Goal: Transaction & Acquisition: Download file/media

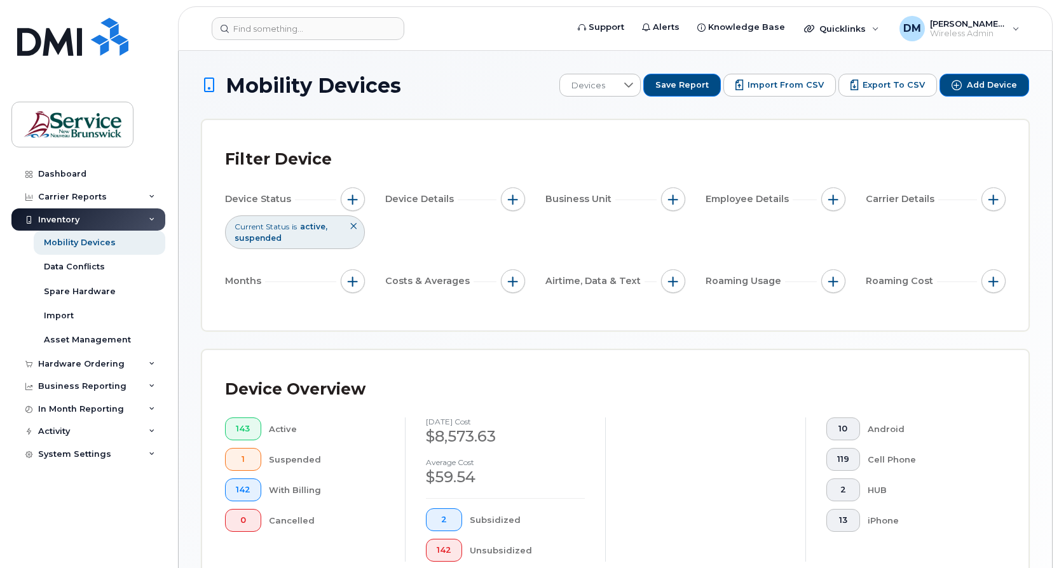
scroll to position [276, 0]
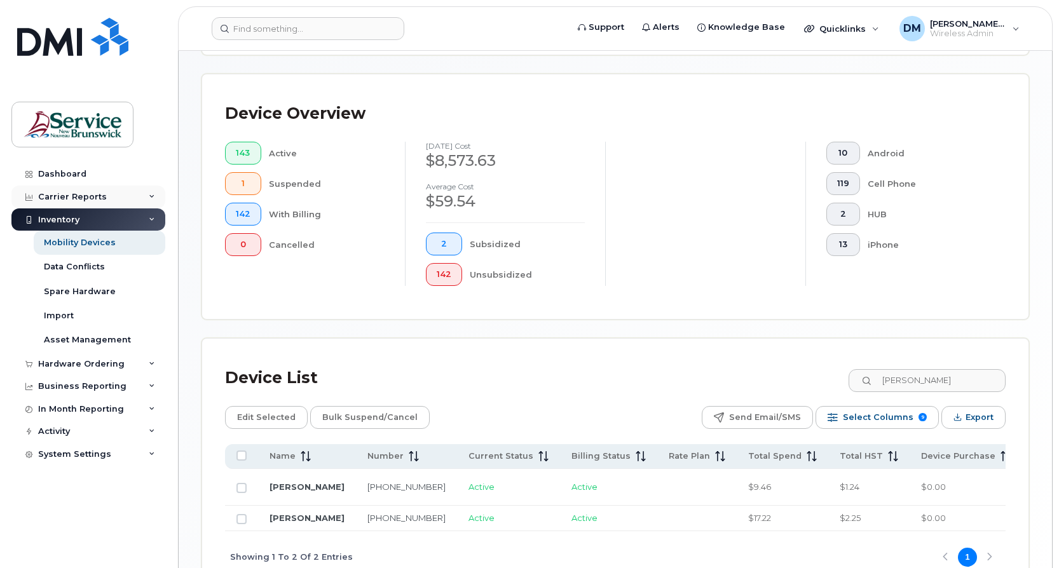
click at [155, 191] on div "Carrier Reports" at bounding box center [88, 197] width 154 height 23
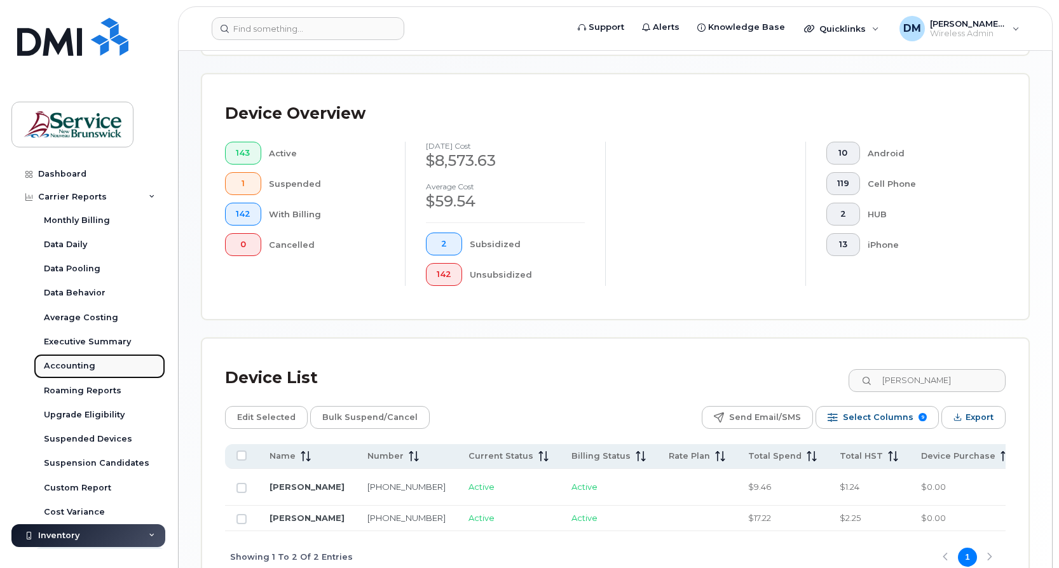
click at [74, 363] on div "Accounting" at bounding box center [70, 366] width 52 height 11
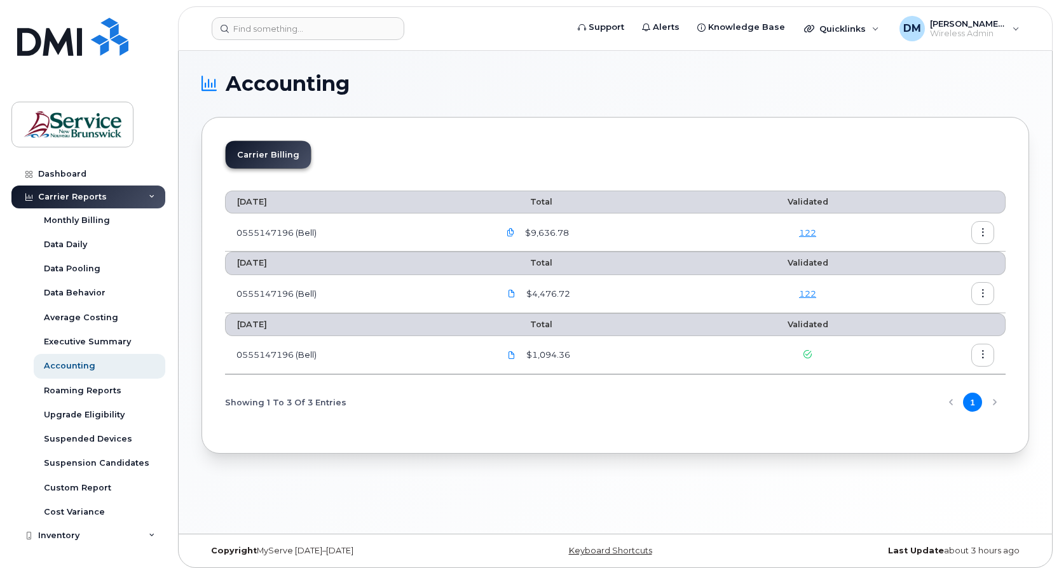
click at [514, 231] on icon "button" at bounding box center [511, 233] width 8 height 8
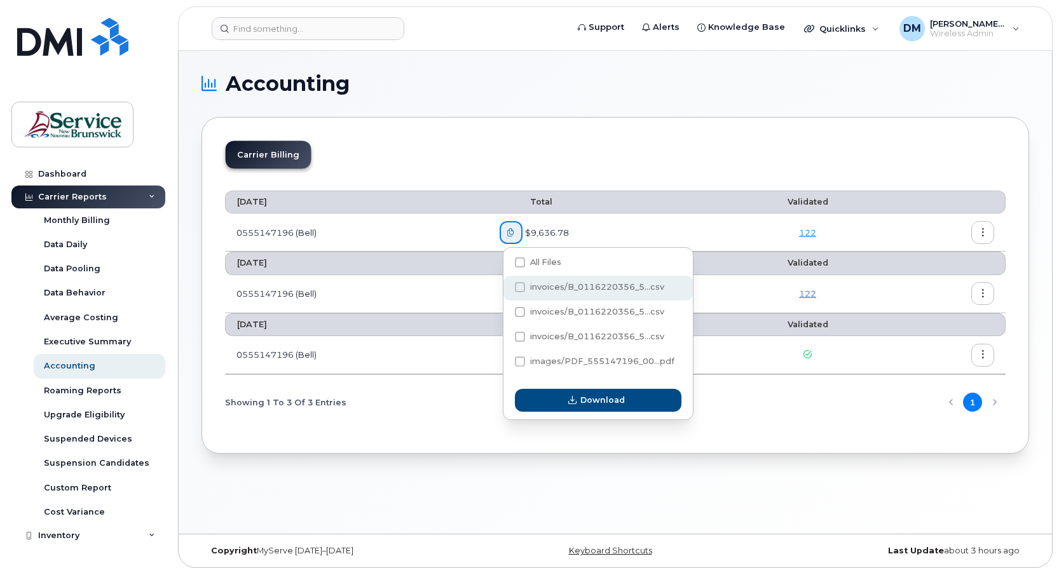
click at [586, 290] on span "invoices/B_0116220356_5...csv" at bounding box center [597, 287] width 134 height 10
click at [506, 290] on input "invoices/B_0116220356_5...csv" at bounding box center [503, 288] width 6 height 6
checkbox input "true"
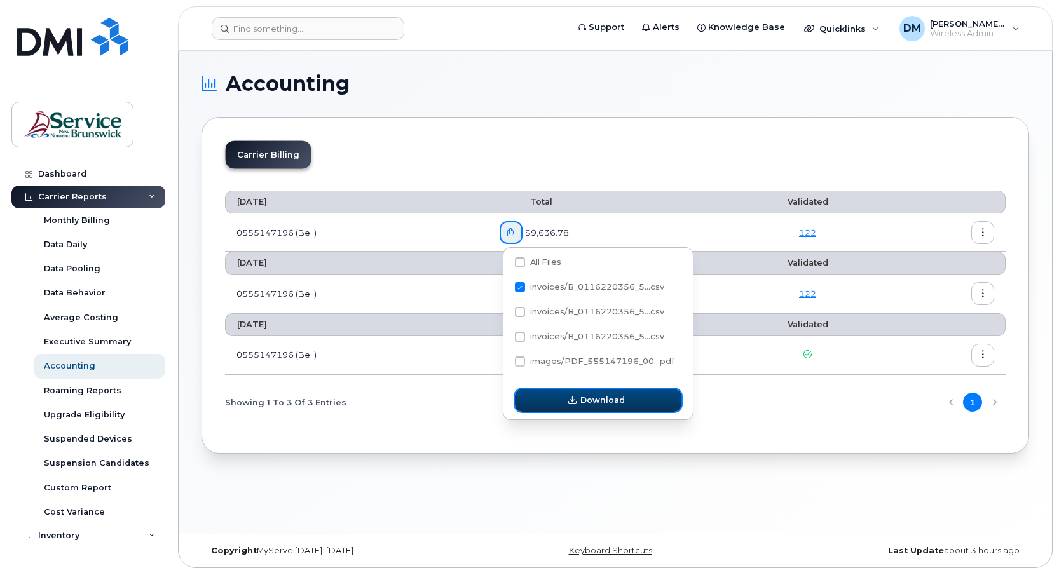
click at [598, 404] on span "Download" at bounding box center [603, 400] width 45 height 12
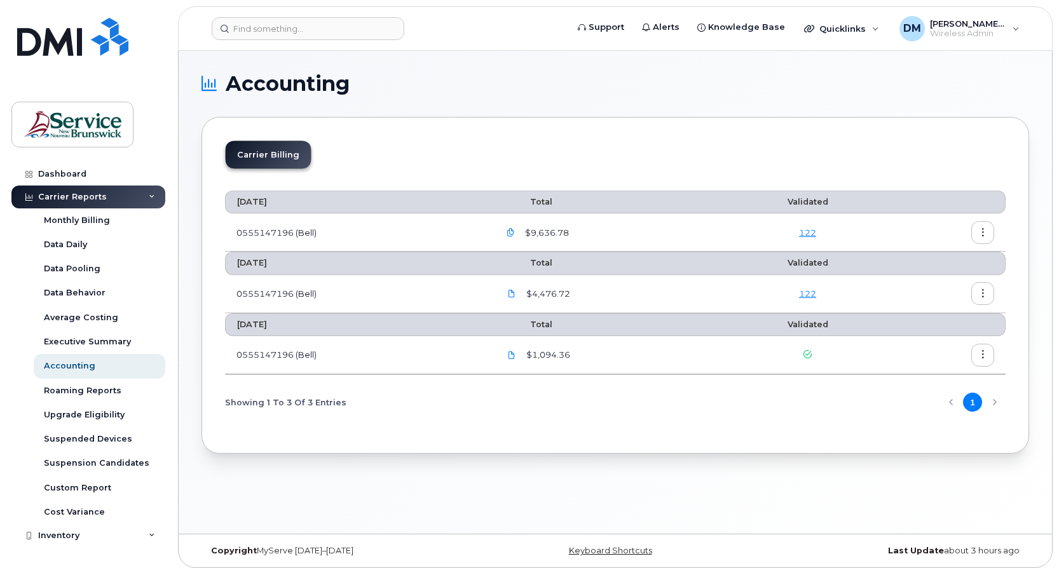
click at [514, 231] on icon "button" at bounding box center [511, 233] width 8 height 8
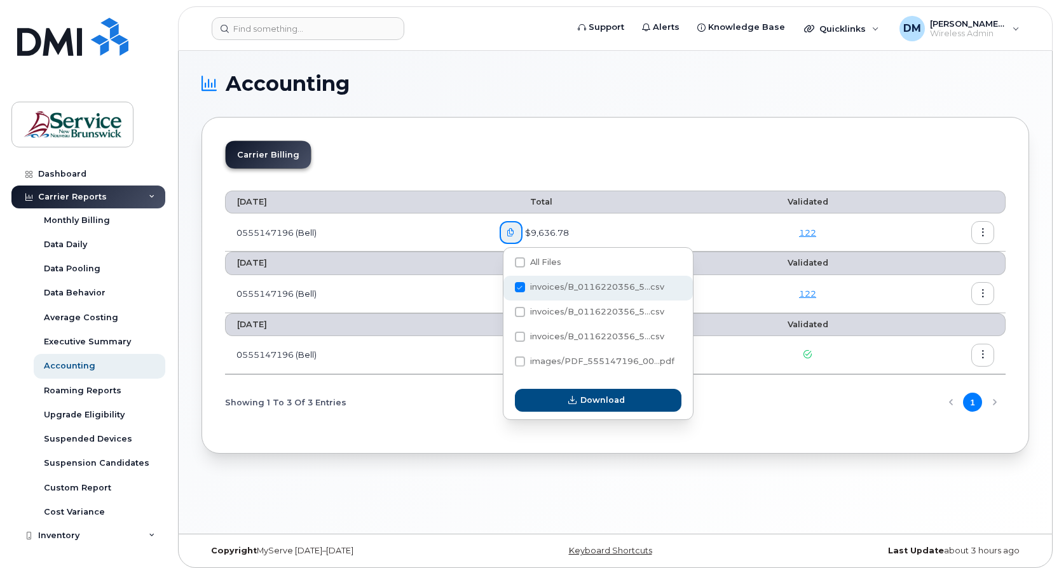
click at [521, 289] on span at bounding box center [520, 287] width 10 height 10
click at [506, 289] on input "invoices/B_0116220356_5...csv" at bounding box center [503, 288] width 6 height 6
checkbox input "false"
click at [522, 312] on span at bounding box center [520, 312] width 10 height 10
click at [506, 312] on input "invoices/B_0116220356_5...csv" at bounding box center [503, 313] width 6 height 6
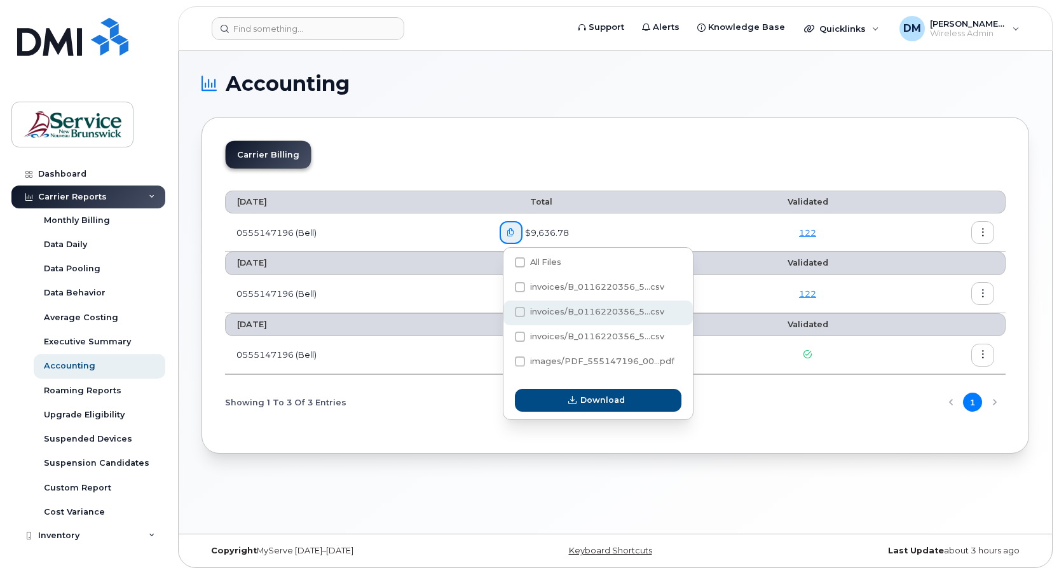
checkbox input "true"
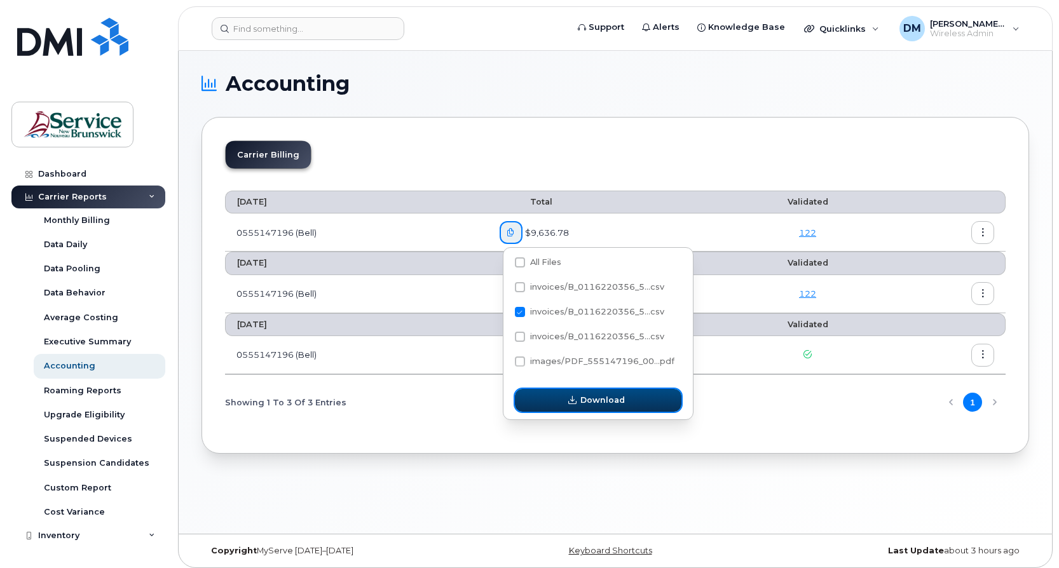
click at [596, 400] on span "Download" at bounding box center [603, 400] width 45 height 12
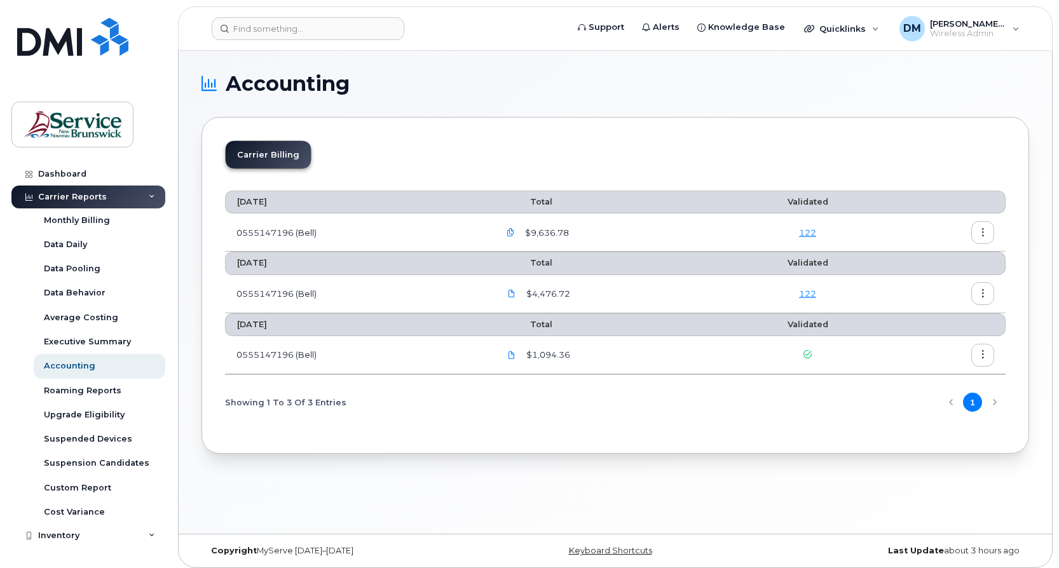
click at [509, 232] on button "button" at bounding box center [511, 232] width 23 height 23
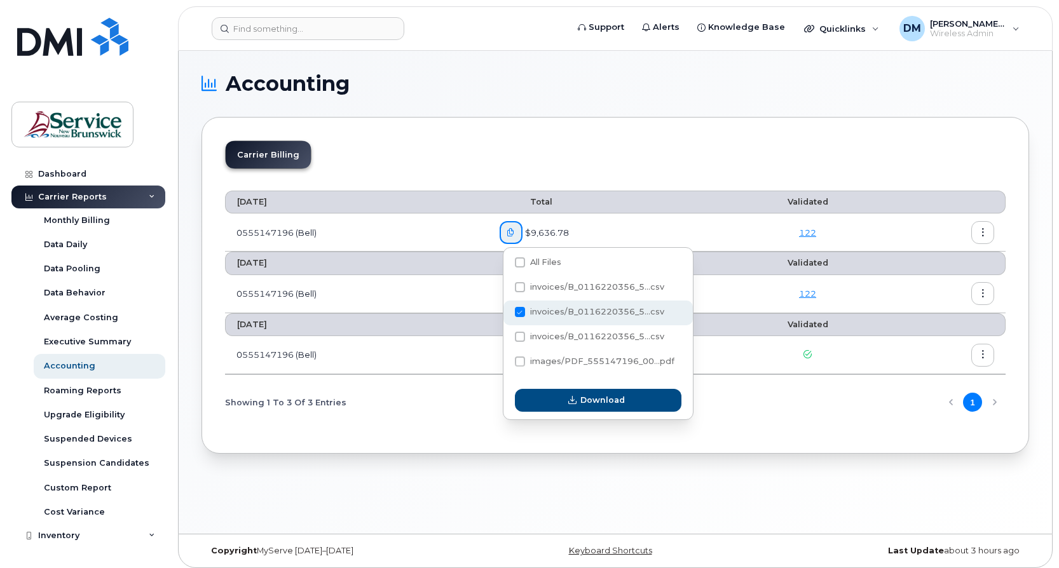
click at [518, 310] on span at bounding box center [520, 312] width 10 height 10
click at [506, 310] on input "invoices/B_0116220356_5...csv" at bounding box center [503, 313] width 6 height 6
checkbox input "false"
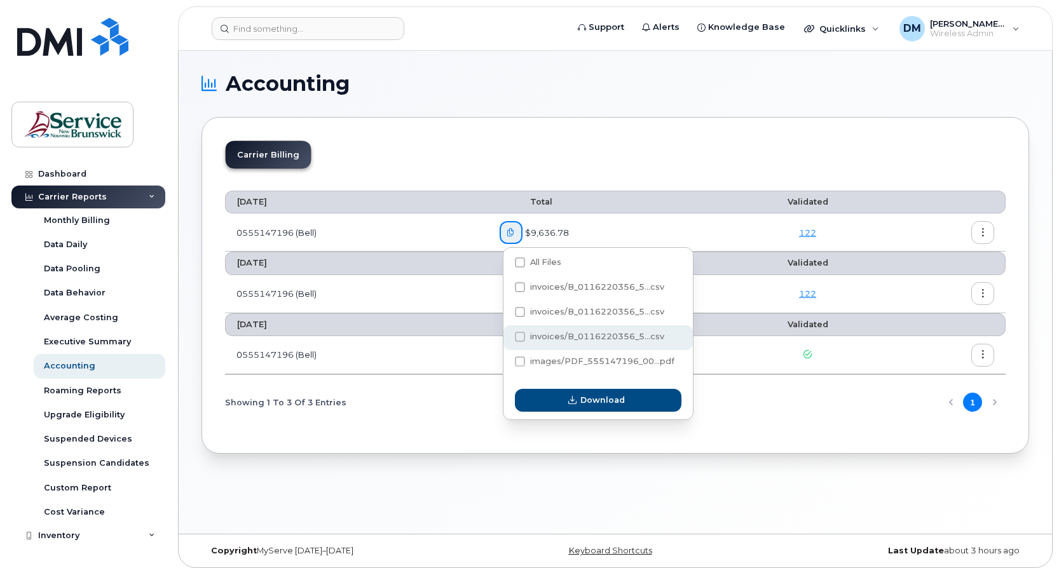
click at [518, 339] on span at bounding box center [520, 337] width 10 height 10
click at [506, 339] on input "invoices/B_0116220356_5...csv" at bounding box center [503, 337] width 6 height 6
checkbox input "true"
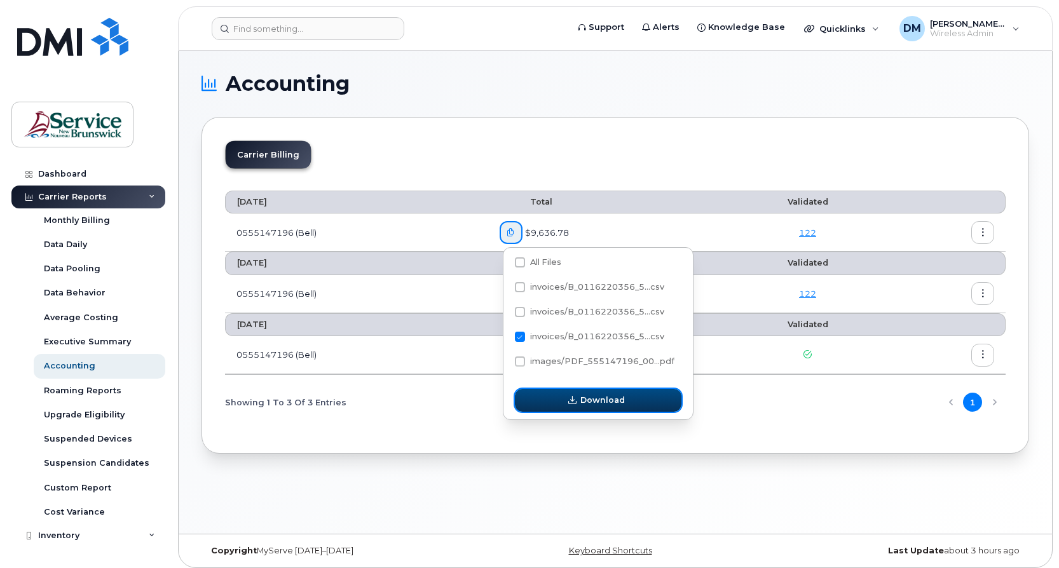
click at [584, 401] on span "Download" at bounding box center [603, 400] width 45 height 12
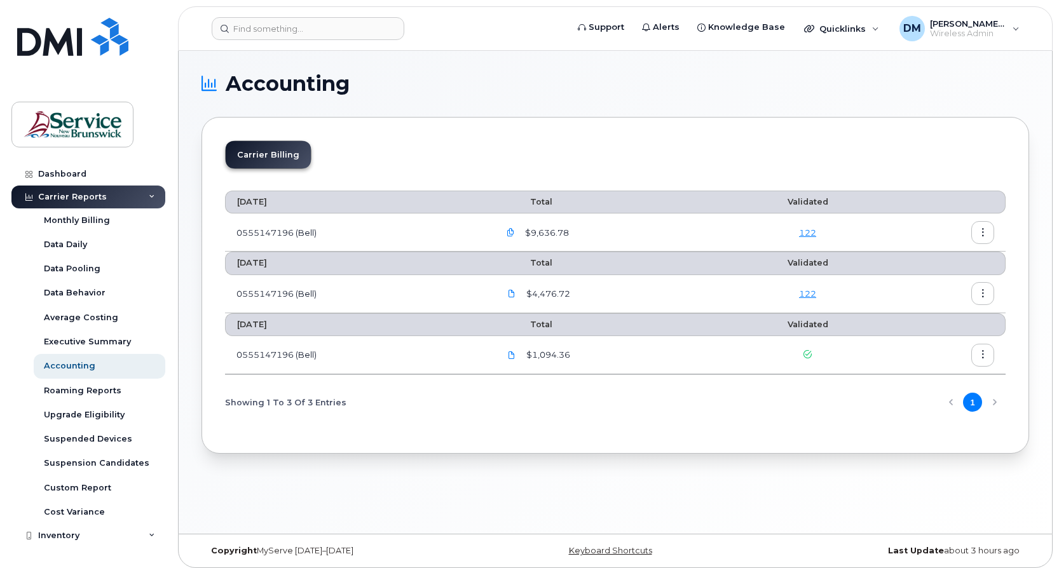
click at [511, 231] on icon "button" at bounding box center [511, 233] width 8 height 8
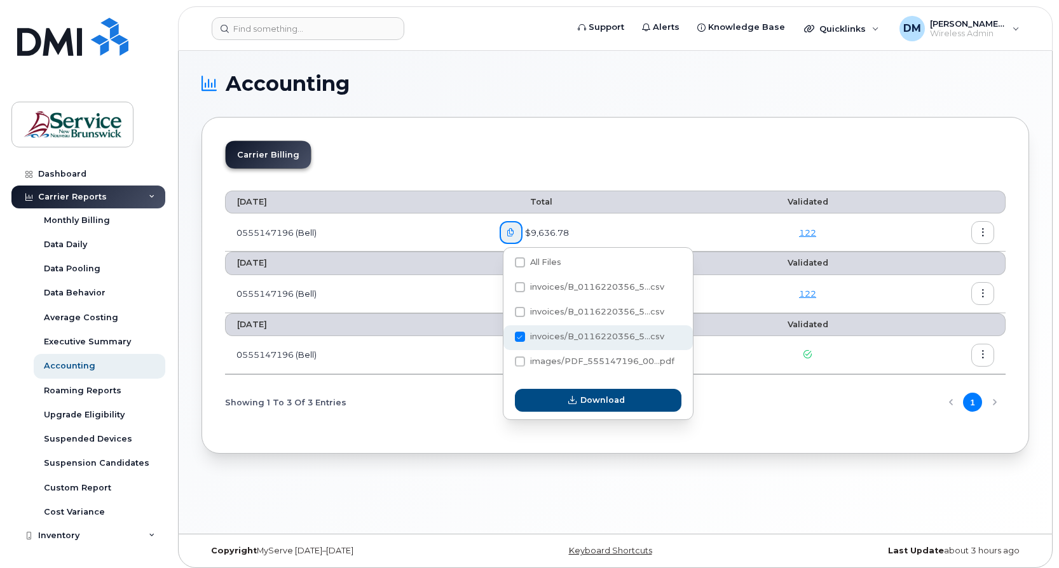
click at [520, 340] on span at bounding box center [520, 337] width 10 height 10
click at [506, 340] on input "invoices/B_0116220356_5...csv" at bounding box center [503, 337] width 6 height 6
checkbox input "false"
click at [979, 231] on icon "button" at bounding box center [983, 233] width 8 height 8
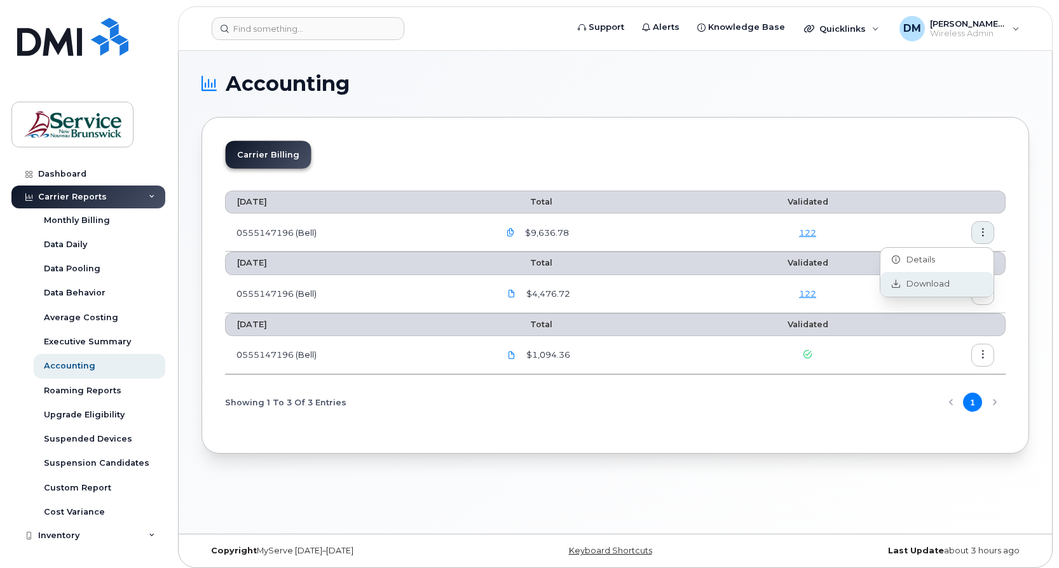
click at [920, 279] on span "Download" at bounding box center [925, 283] width 50 height 11
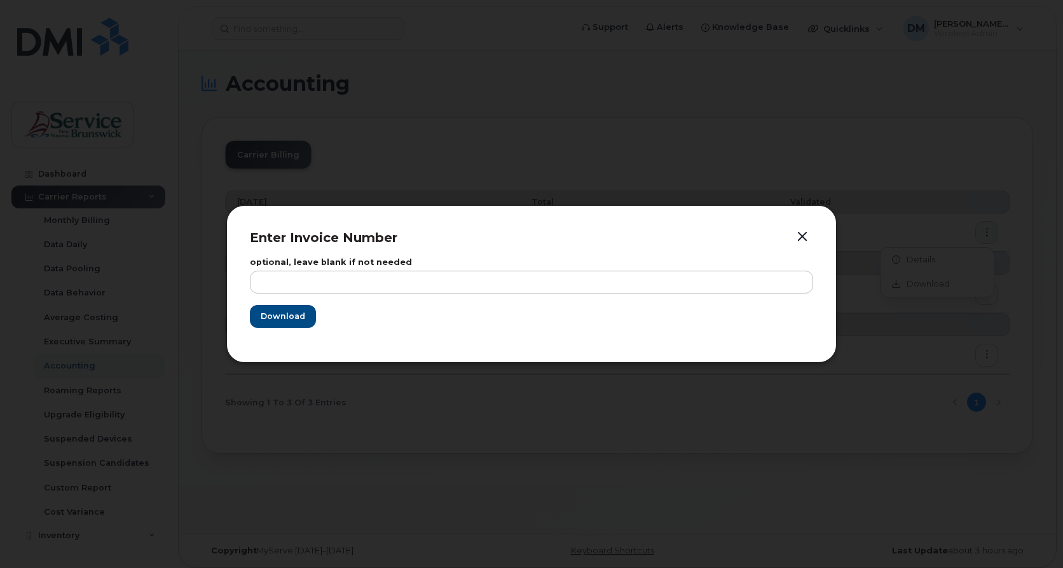
click at [270, 336] on div "optional, leave blank if not needed Download" at bounding box center [531, 293] width 563 height 92
click at [275, 322] on span "Download" at bounding box center [282, 316] width 45 height 12
